Goal: Check status: Check status

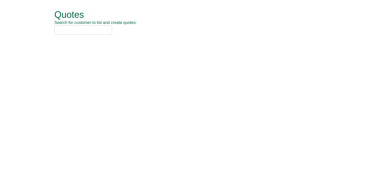
click at [71, 31] on input "text" at bounding box center [83, 30] width 58 height 9
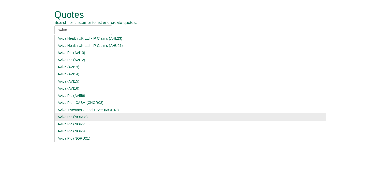
type input "aviva"
click at [72, 119] on div "Aviva Plc (NOR08)" at bounding box center [190, 117] width 265 height 5
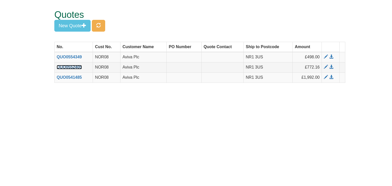
click at [71, 66] on link "QUO0552405" at bounding box center [69, 67] width 25 height 4
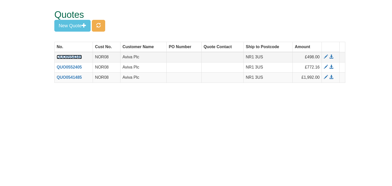
click at [72, 57] on link "QUO0554349" at bounding box center [69, 57] width 25 height 4
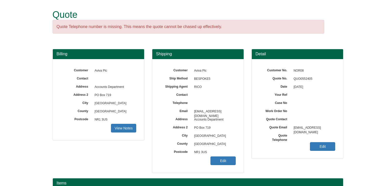
scroll to position [112, 0]
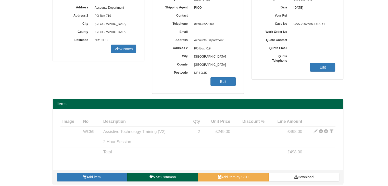
scroll to position [82, 0]
